Goal: Communication & Community: Participate in discussion

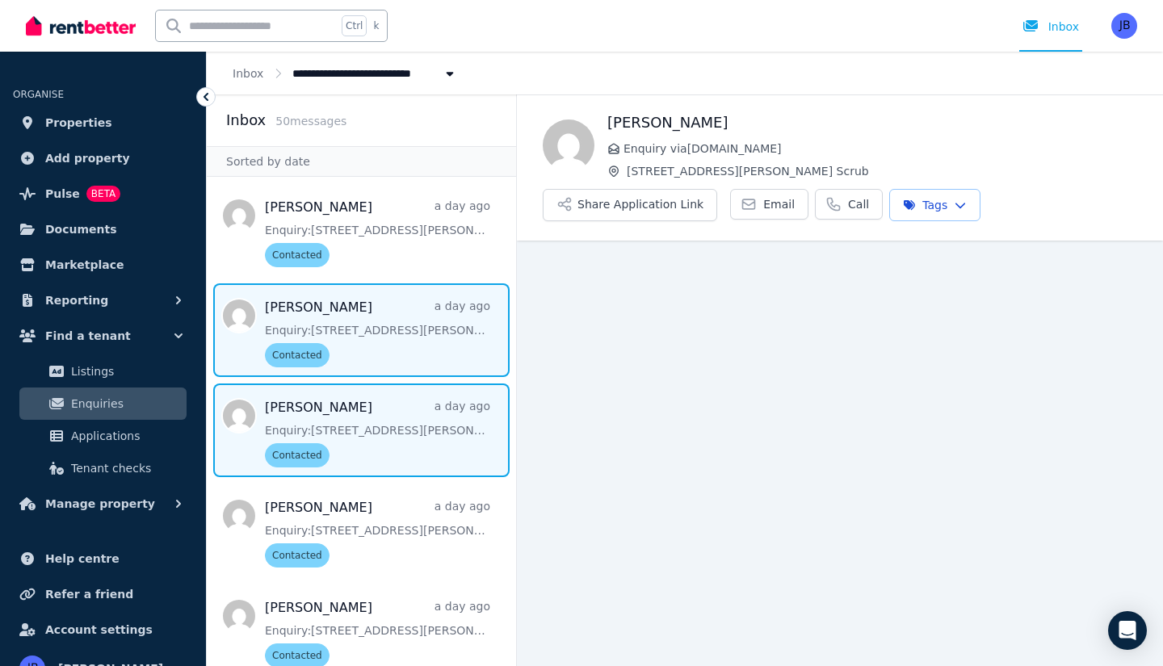
click at [335, 320] on span "Message list" at bounding box center [361, 331] width 309 height 94
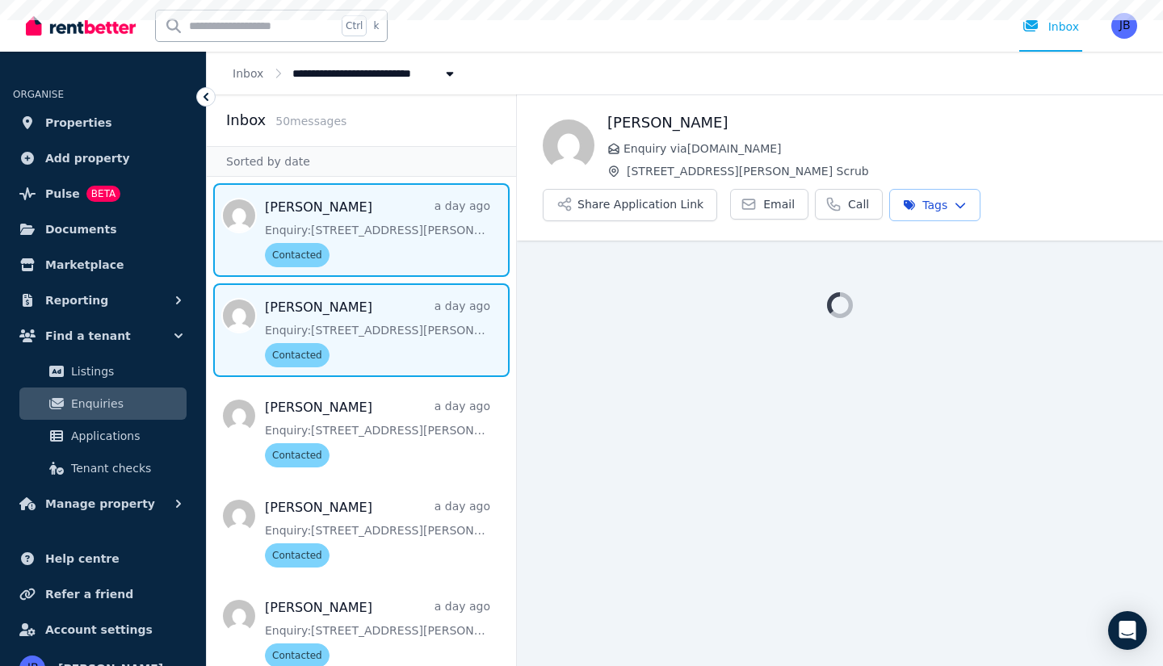
click at [352, 247] on span "Message list" at bounding box center [361, 230] width 309 height 94
